Goal: Information Seeking & Learning: Learn about a topic

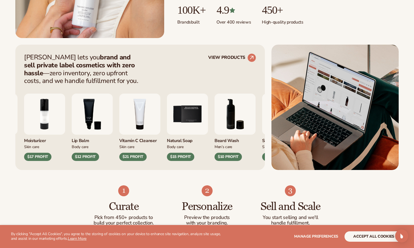
scroll to position [185, 0]
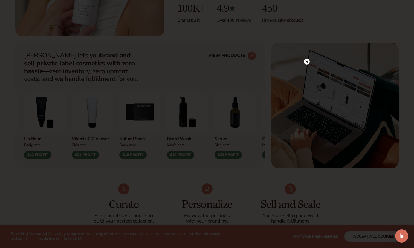
click at [308, 60] on icon at bounding box center [306, 61] width 3 height 3
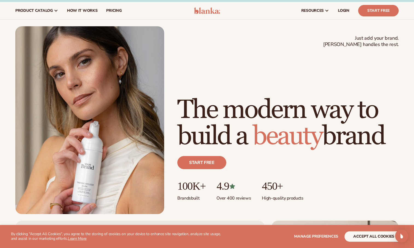
scroll to position [0, 0]
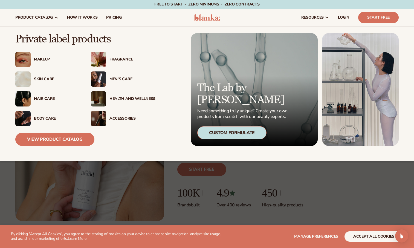
click at [46, 80] on div "Skin Care" at bounding box center [57, 79] width 46 height 5
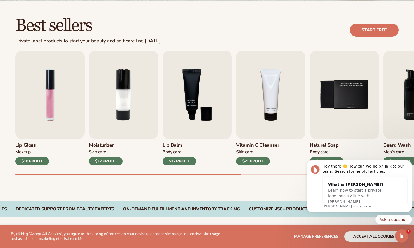
click at [162, 115] on div "Lip Gloss Makeup $16 PROFIT Moisturizer Skin Care $17 PROFIT Lip Balm" at bounding box center [206, 108] width 383 height 115
click at [130, 125] on img "2 / 9" at bounding box center [123, 95] width 69 height 88
click at [110, 133] on img "2 / 9" at bounding box center [123, 95] width 69 height 88
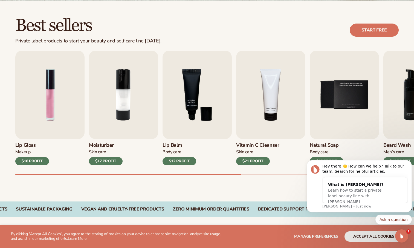
click at [106, 161] on div "$17 PROFIT" at bounding box center [106, 161] width 34 height 8
click at [98, 145] on h3 "Moisturizer" at bounding box center [106, 145] width 34 height 6
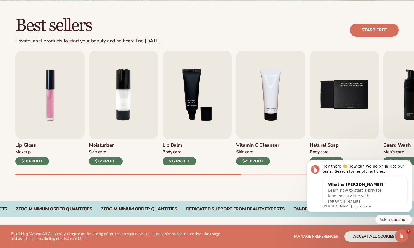
click at [98, 145] on h3 "Moisturizer" at bounding box center [106, 145] width 34 height 6
click at [101, 141] on div "Moisturizer Skin Care $17 PROFIT" at bounding box center [123, 152] width 69 height 26
click at [101, 139] on img "2 / 9" at bounding box center [123, 95] width 69 height 88
click at [117, 94] on img "2 / 9" at bounding box center [123, 95] width 69 height 88
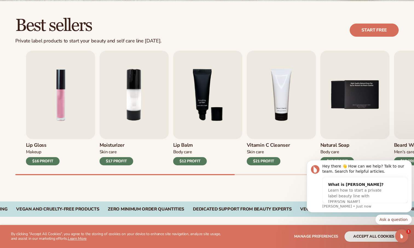
click at [162, 128] on link "Moisturizer Skin Care $17 PROFIT" at bounding box center [133, 108] width 69 height 115
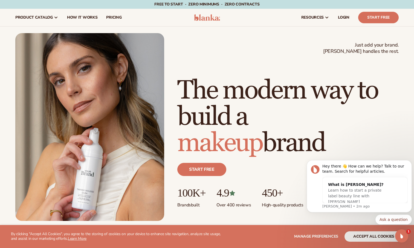
click at [244, 169] on div "Start free" at bounding box center [287, 171] width 221 height 31
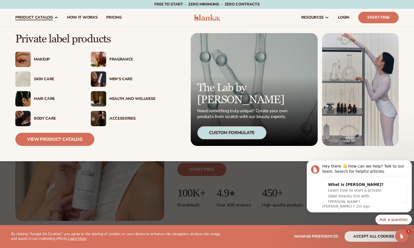
click at [45, 118] on div "Body Care" at bounding box center [57, 118] width 46 height 5
